Goal: Task Accomplishment & Management: Manage account settings

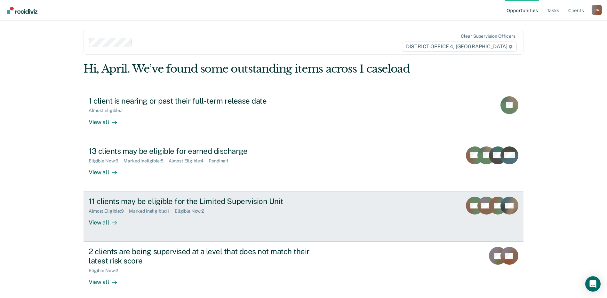
click at [211, 197] on div "11 clients may be eligible for the Limited Supervision Unit" at bounding box center [201, 201] width 225 height 9
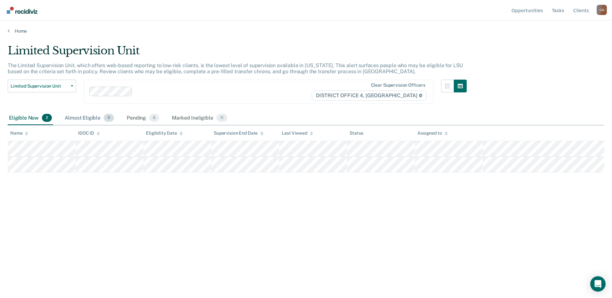
click at [100, 119] on div "Almost Eligible 9" at bounding box center [89, 118] width 52 height 14
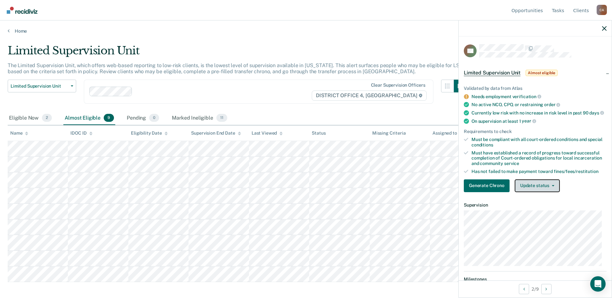
click at [550, 189] on button "Update status" at bounding box center [537, 186] width 45 height 13
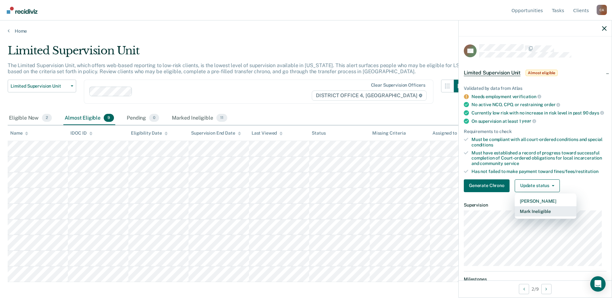
click at [538, 217] on button "Mark Ineligible" at bounding box center [546, 211] width 62 height 10
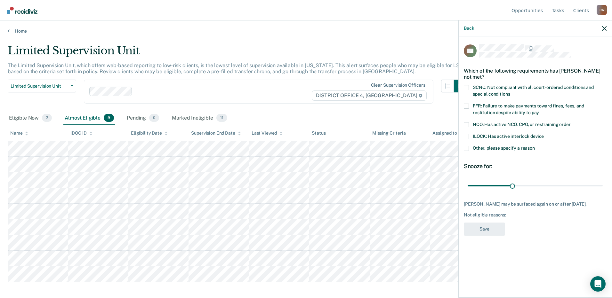
click at [466, 106] on span at bounding box center [466, 106] width 5 height 5
click at [539, 110] on input "FFR: Failure to make payments toward fines, fees, and restitution despite abili…" at bounding box center [539, 110] width 0 height 0
click at [497, 235] on button "Save" at bounding box center [484, 229] width 41 height 13
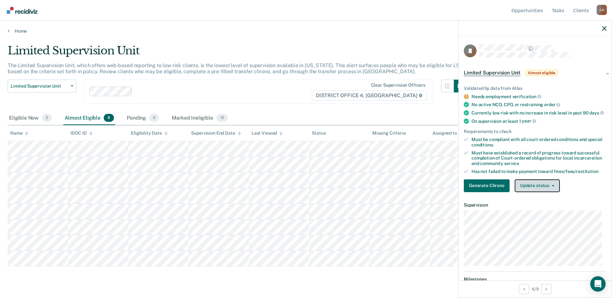
click at [552, 187] on icon "button" at bounding box center [553, 185] width 3 height 1
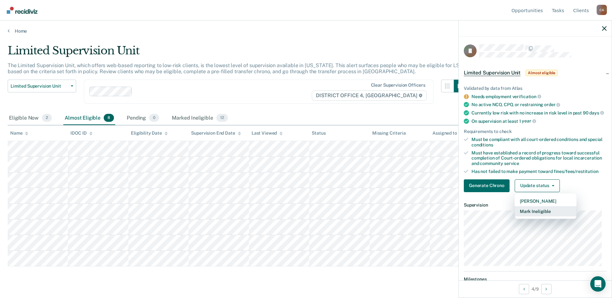
click at [542, 217] on button "Mark Ineligible" at bounding box center [546, 211] width 62 height 10
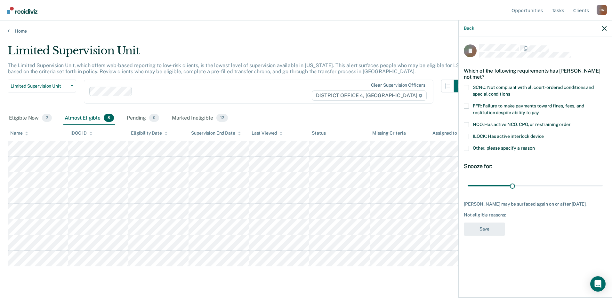
click at [466, 106] on span at bounding box center [466, 106] width 5 height 5
click at [539, 110] on input "FFR: Failure to make payments toward fines, fees, and restitution despite abili…" at bounding box center [539, 110] width 0 height 0
click at [493, 228] on button "Save" at bounding box center [484, 229] width 41 height 13
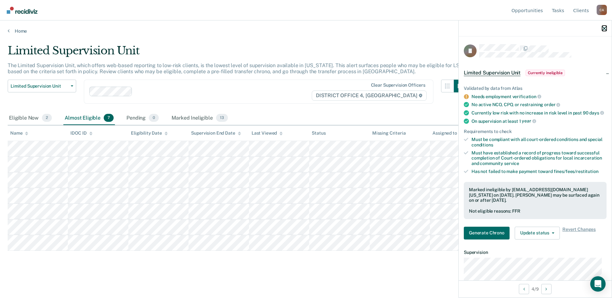
click at [603, 27] on icon "button" at bounding box center [604, 28] width 4 height 4
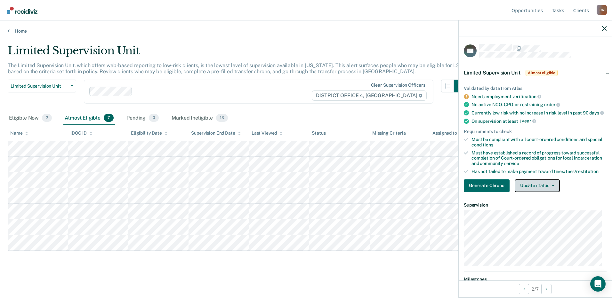
click at [554, 190] on button "Update status" at bounding box center [537, 186] width 45 height 13
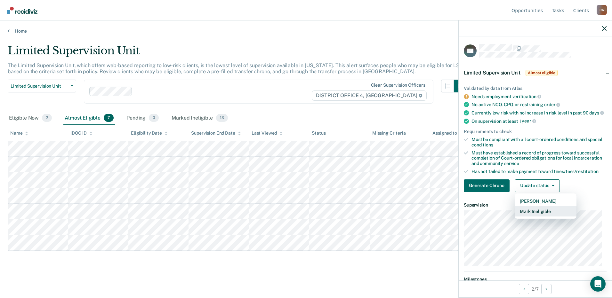
click at [541, 217] on button "Mark Ineligible" at bounding box center [546, 211] width 62 height 10
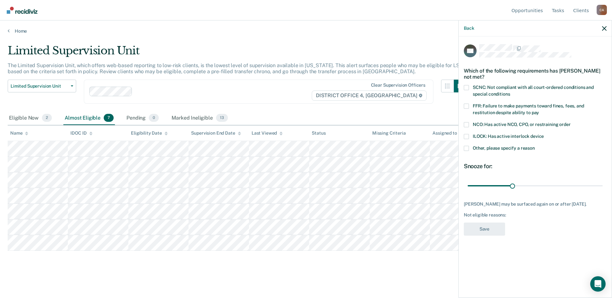
click at [467, 106] on span at bounding box center [466, 106] width 5 height 5
click at [539, 110] on input "FFR: Failure to make payments toward fines, fees, and restitution despite abili…" at bounding box center [539, 110] width 0 height 0
click at [495, 230] on button "Save" at bounding box center [484, 229] width 41 height 13
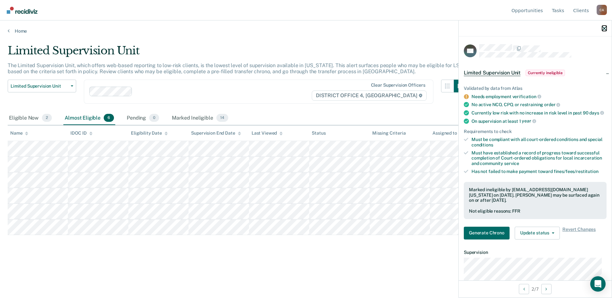
click at [605, 28] on icon "button" at bounding box center [604, 28] width 4 height 4
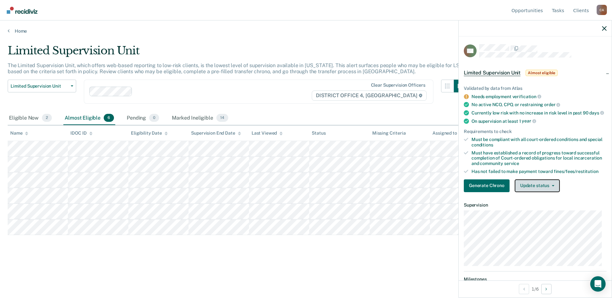
drag, startPoint x: 555, startPoint y: 190, endPoint x: 552, endPoint y: 193, distance: 4.1
click at [555, 190] on button "Update status" at bounding box center [537, 186] width 45 height 13
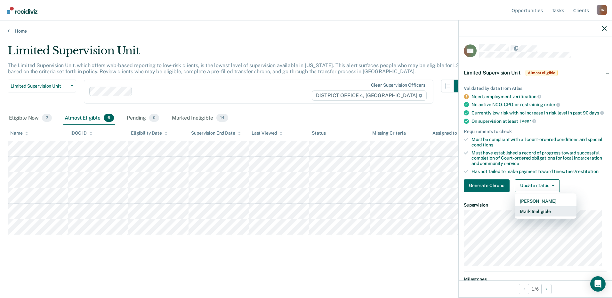
click at [541, 216] on button "Mark Ineligible" at bounding box center [546, 211] width 62 height 10
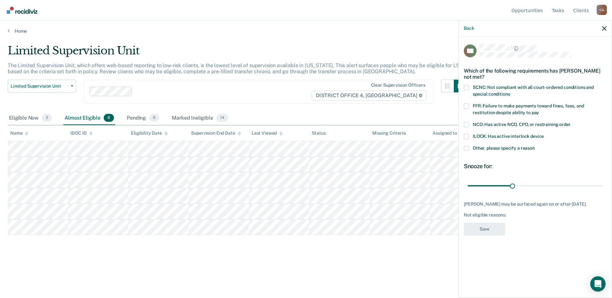
drag, startPoint x: 466, startPoint y: 87, endPoint x: 466, endPoint y: 95, distance: 8.3
click at [466, 87] on span at bounding box center [466, 87] width 5 height 5
click at [510, 92] on input "SCNC: Not compliant with all court-ordered conditions and special conditions" at bounding box center [510, 92] width 0 height 0
click at [488, 229] on button "Save" at bounding box center [484, 229] width 41 height 13
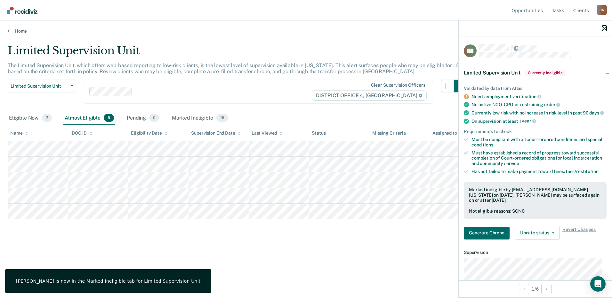
click at [603, 27] on icon "button" at bounding box center [604, 28] width 4 height 4
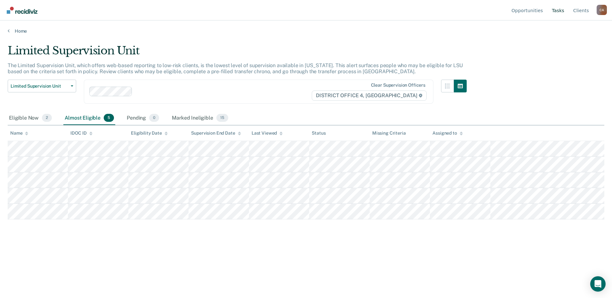
click at [562, 9] on link "Tasks" at bounding box center [558, 10] width 15 height 20
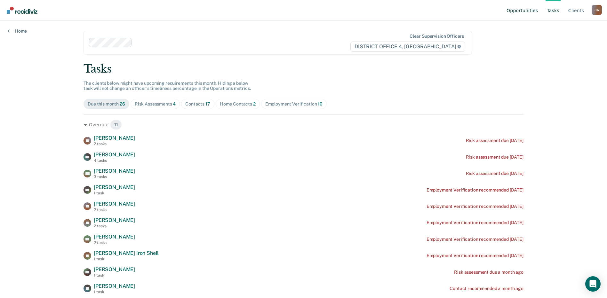
click at [534, 8] on link "Opportunities" at bounding box center [523, 10] width 34 height 20
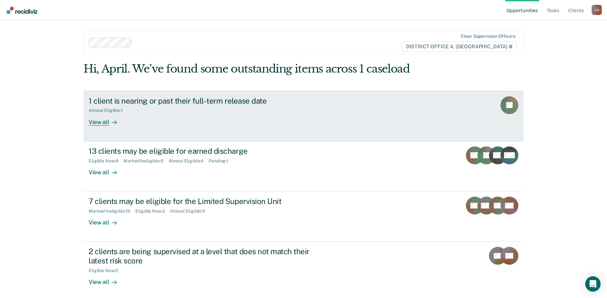
click at [221, 105] on div "1 client is nearing or past their full-term release date" at bounding box center [201, 100] width 225 height 9
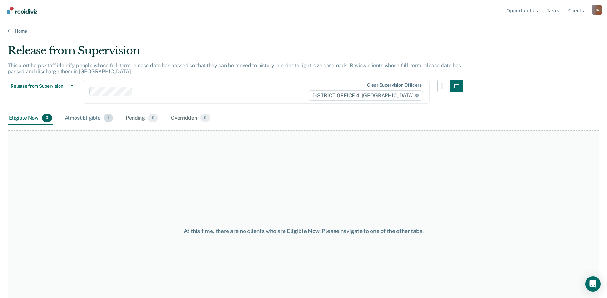
click at [81, 118] on div "Almost Eligible 1" at bounding box center [88, 118] width 51 height 14
